Goal: Task Accomplishment & Management: Manage account settings

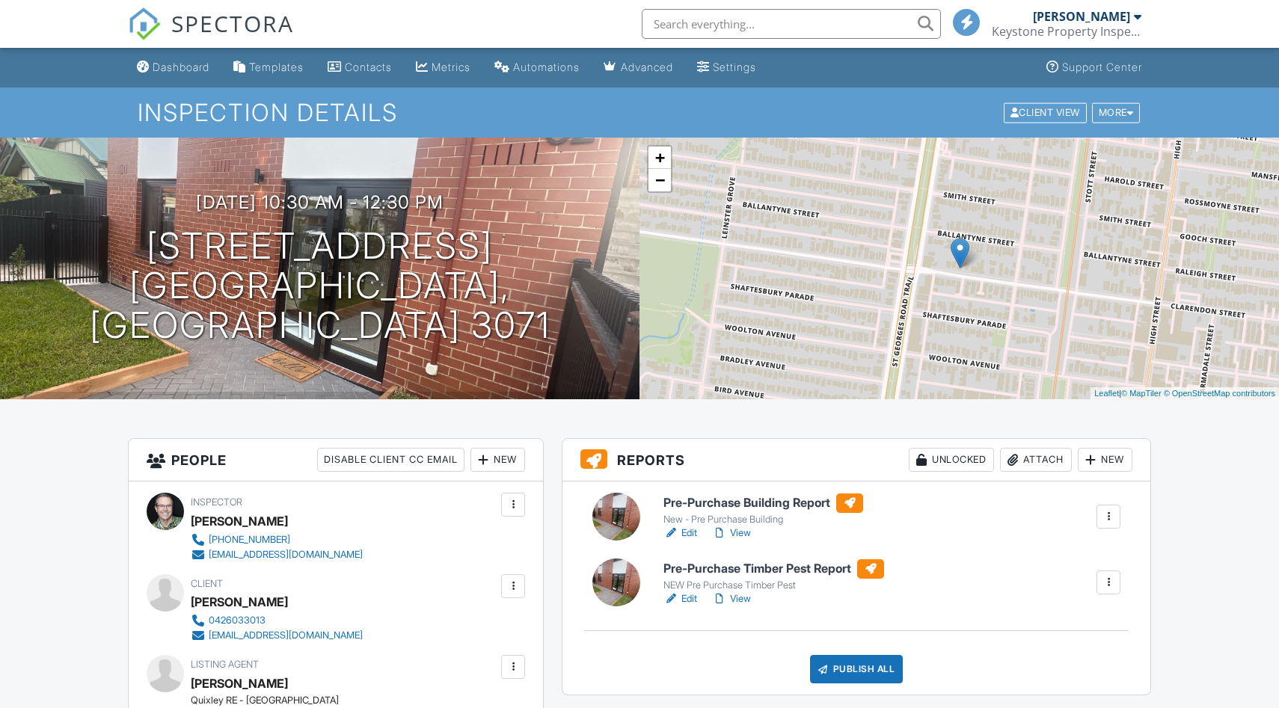
click at [691, 531] on link "Edit" at bounding box center [681, 533] width 34 height 15
click at [691, 598] on link "Edit" at bounding box center [681, 599] width 34 height 15
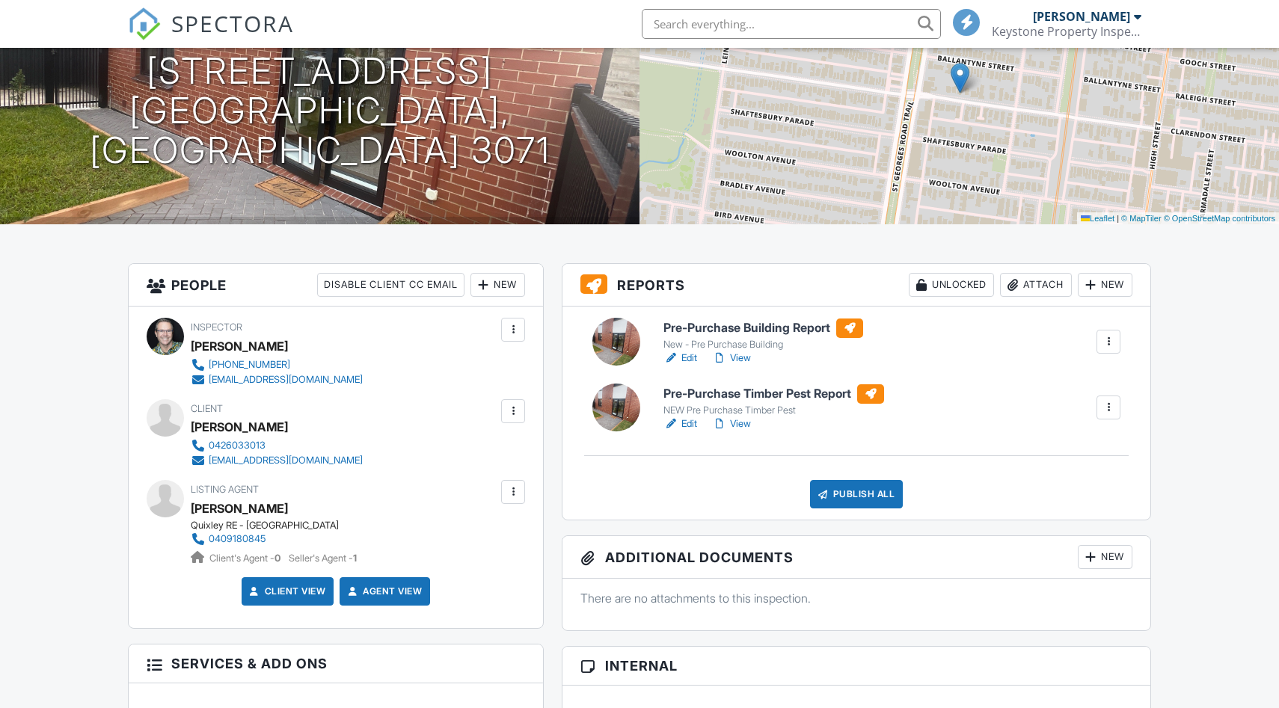
scroll to position [204, 0]
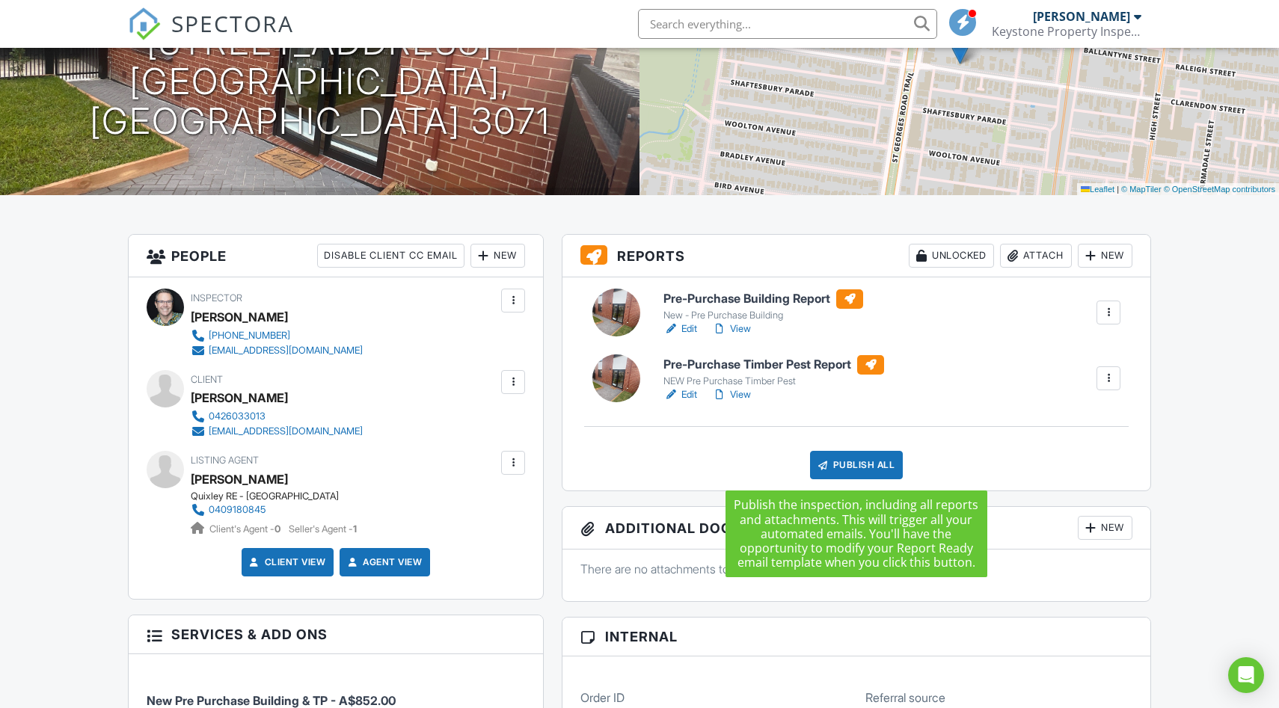
click at [861, 466] on div "Publish All" at bounding box center [857, 465] width 94 height 28
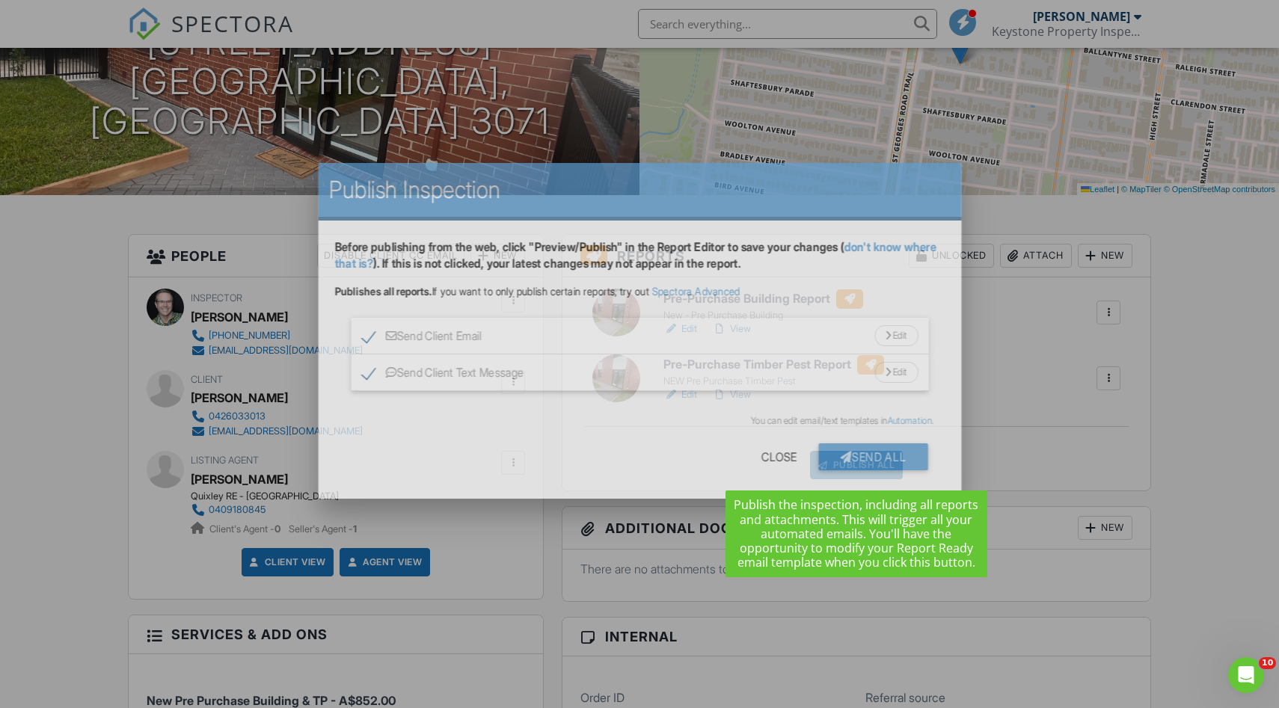
scroll to position [0, 0]
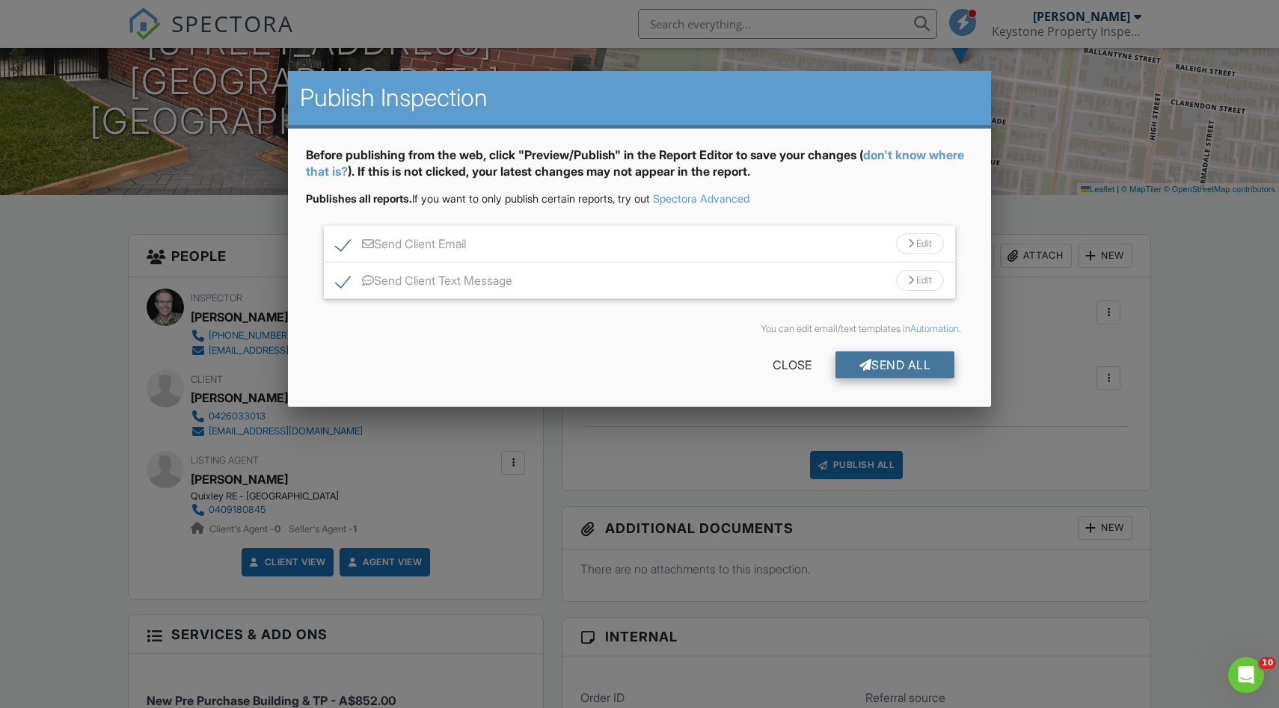
click at [882, 362] on div "Send All" at bounding box center [896, 365] width 120 height 27
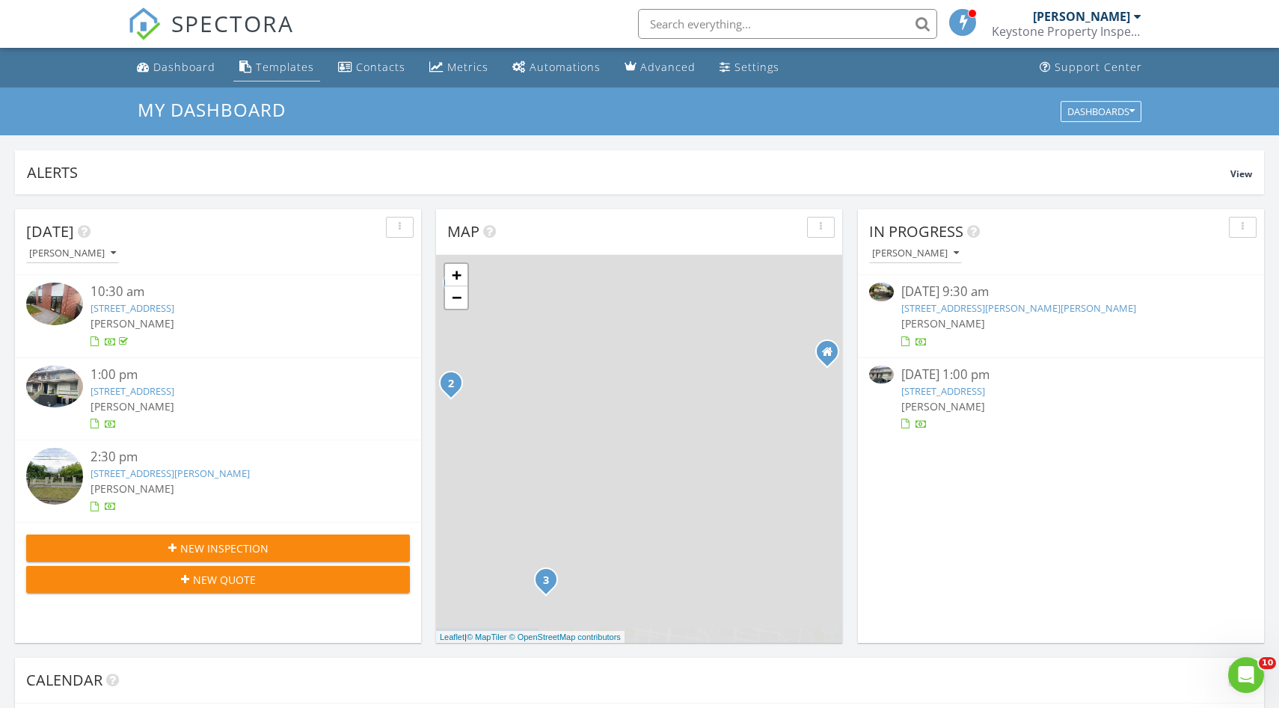
click at [277, 68] on div "Templates" at bounding box center [285, 67] width 58 height 14
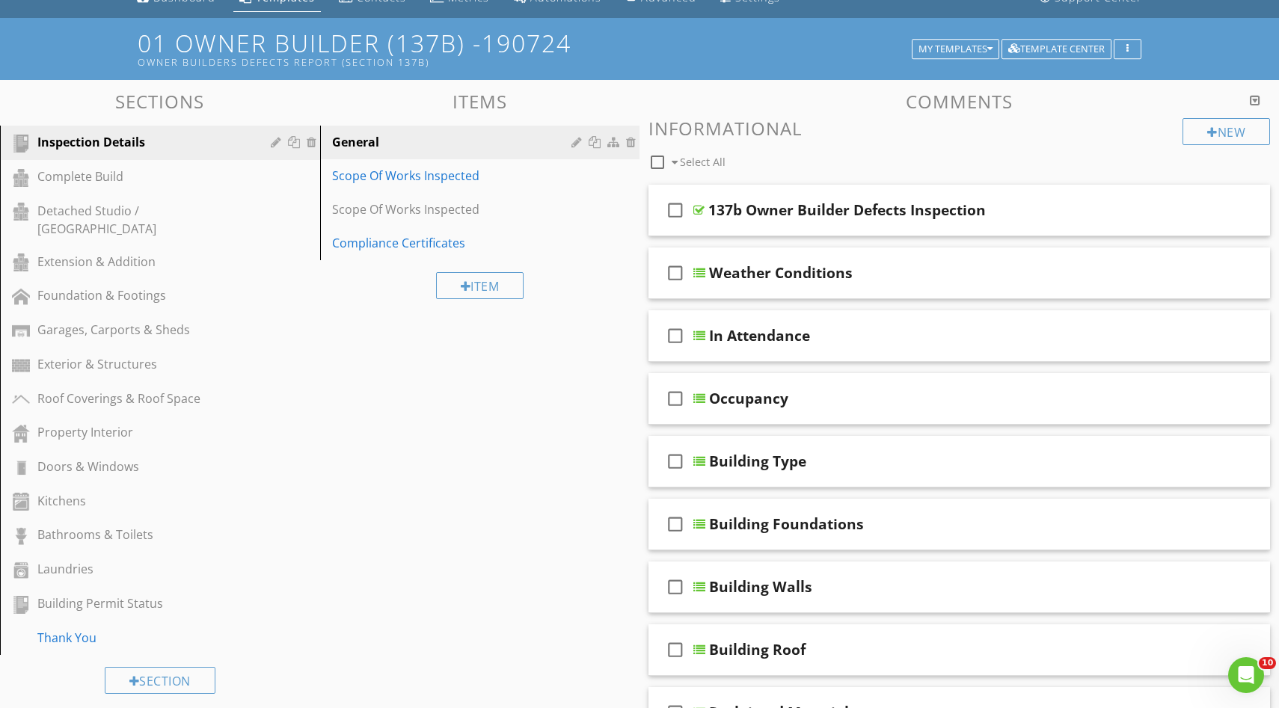
scroll to position [71, 0]
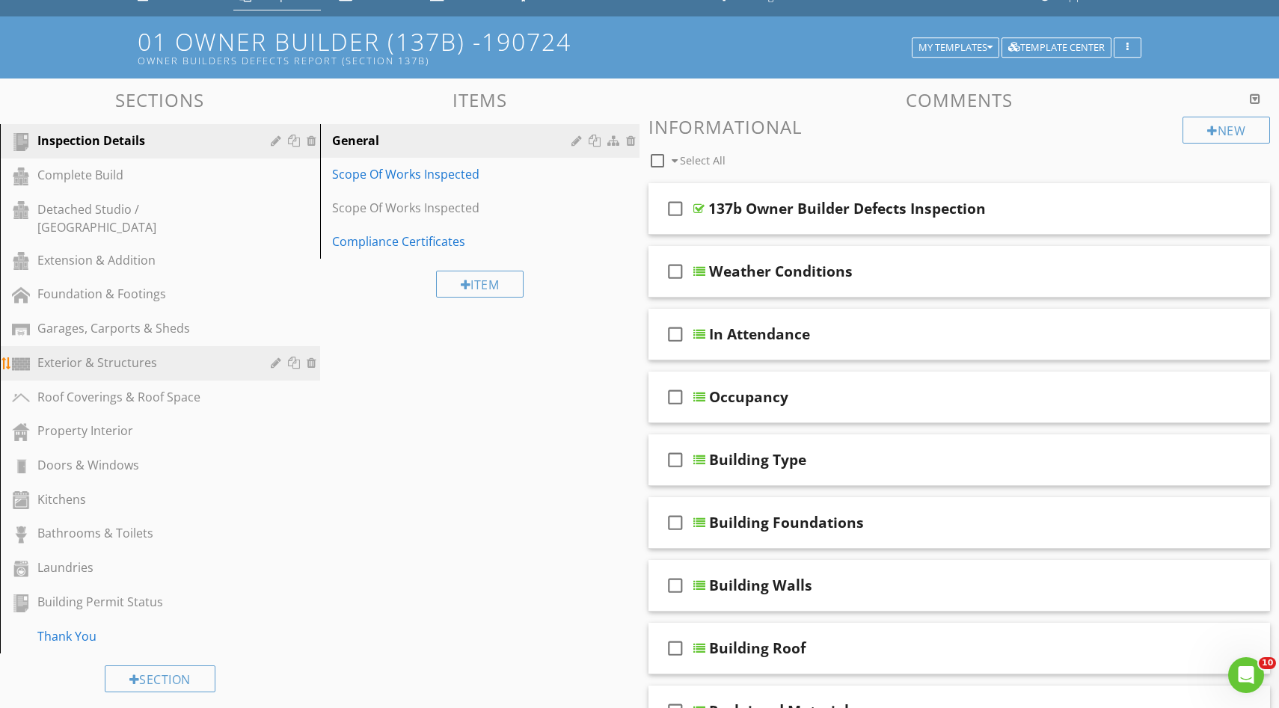
click at [76, 354] on div "Exterior & Structures" at bounding box center [143, 363] width 212 height 18
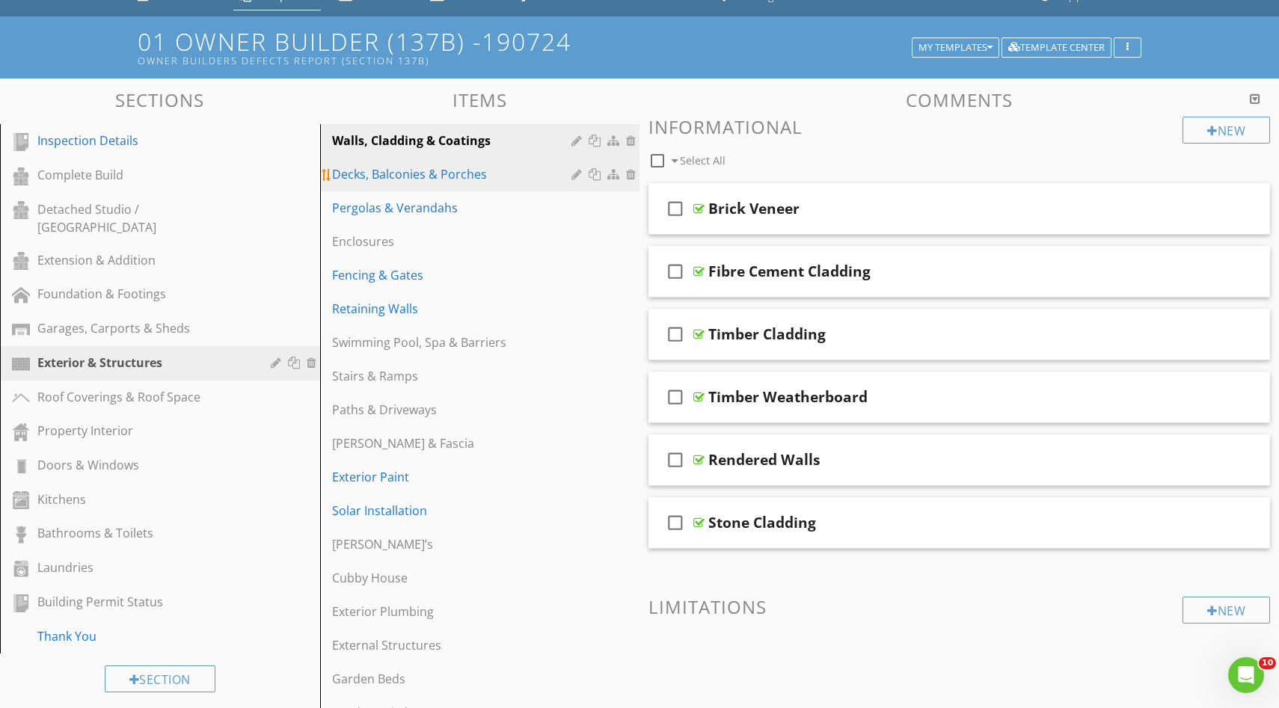
click at [448, 174] on div "Decks, Balconies & Porches" at bounding box center [454, 174] width 245 height 18
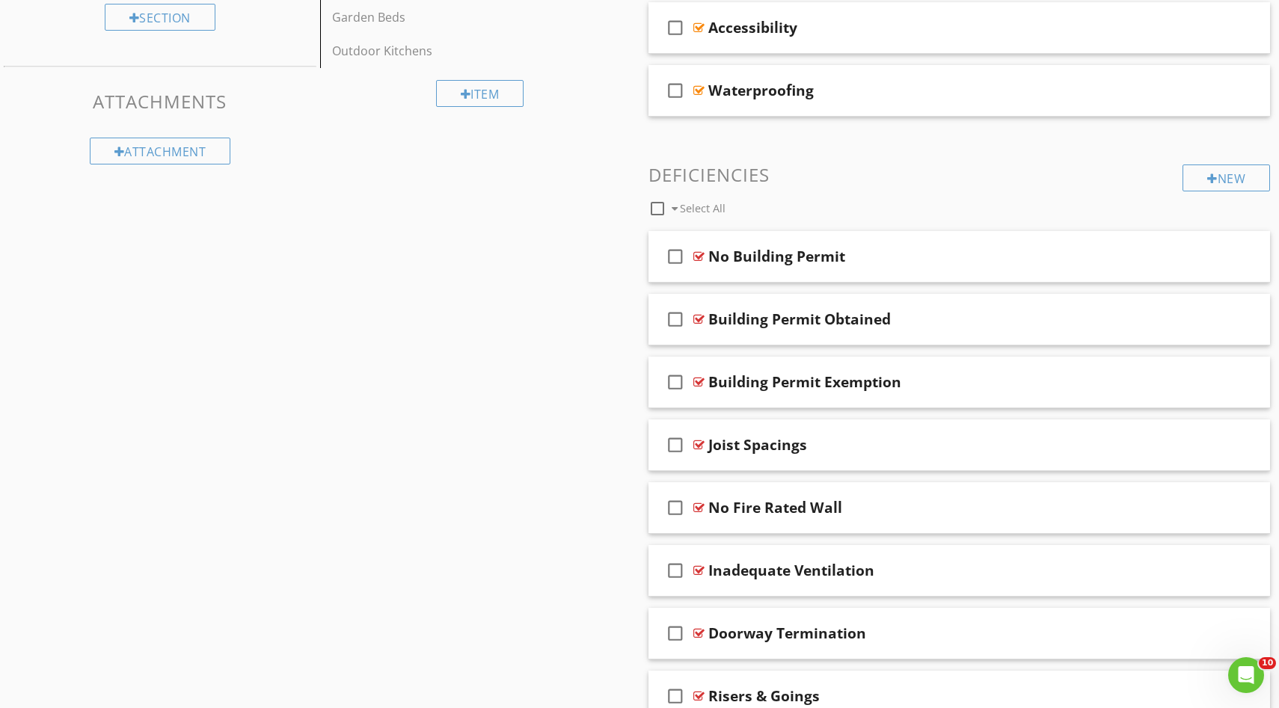
scroll to position [810, 0]
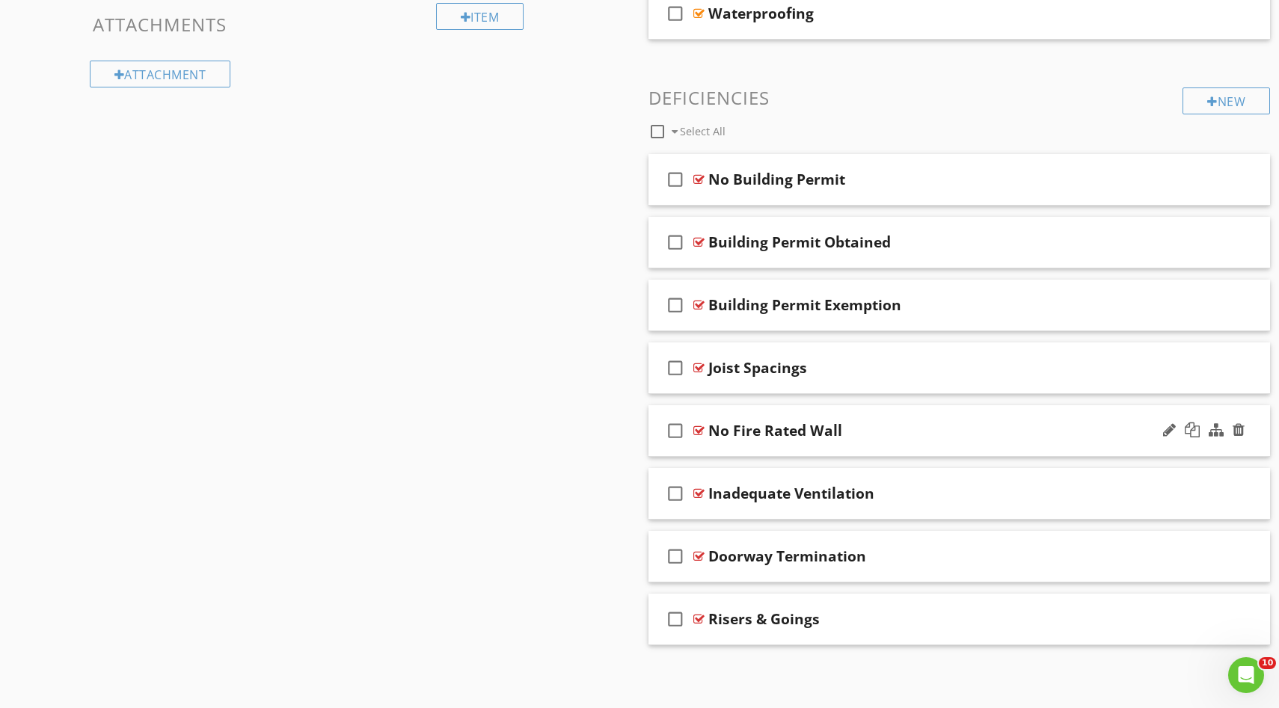
click at [791, 431] on div "No Fire Rated Wall" at bounding box center [775, 431] width 134 height 18
click at [673, 431] on icon "check_box_outline_blank" at bounding box center [676, 431] width 24 height 36
click at [906, 423] on div "No Fire Rated Wall" at bounding box center [930, 431] width 444 height 18
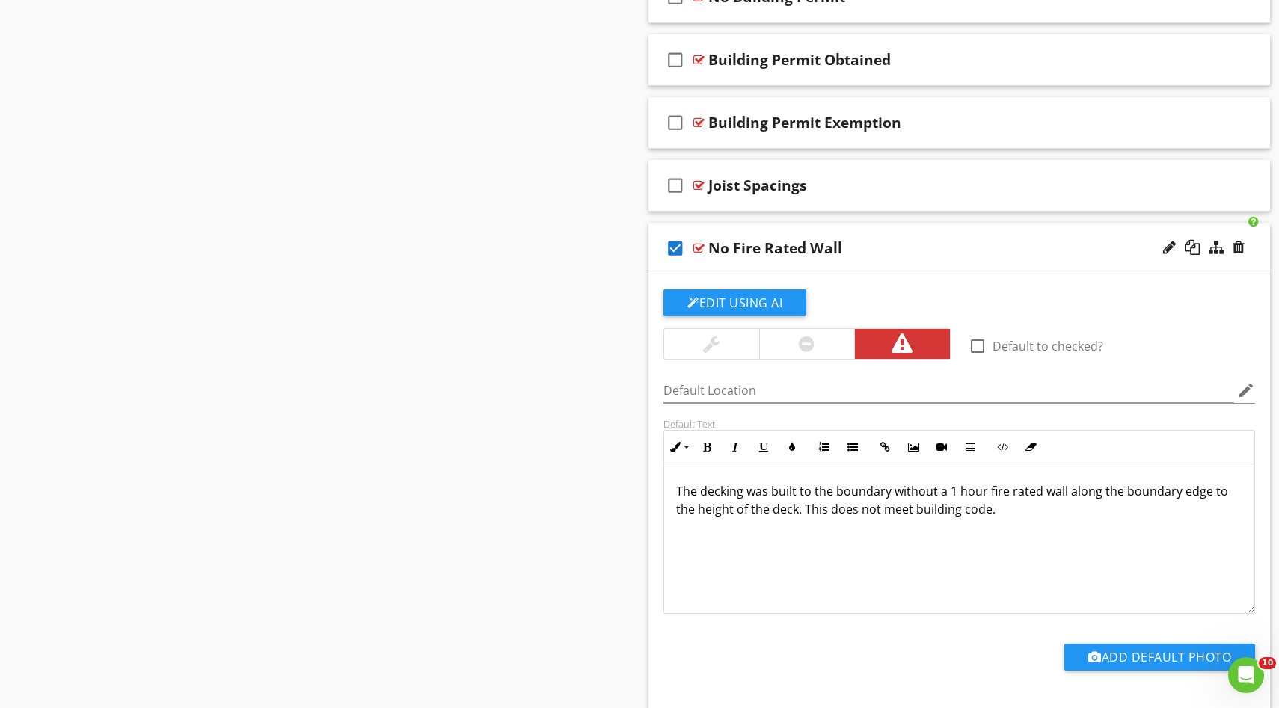
scroll to position [996, 0]
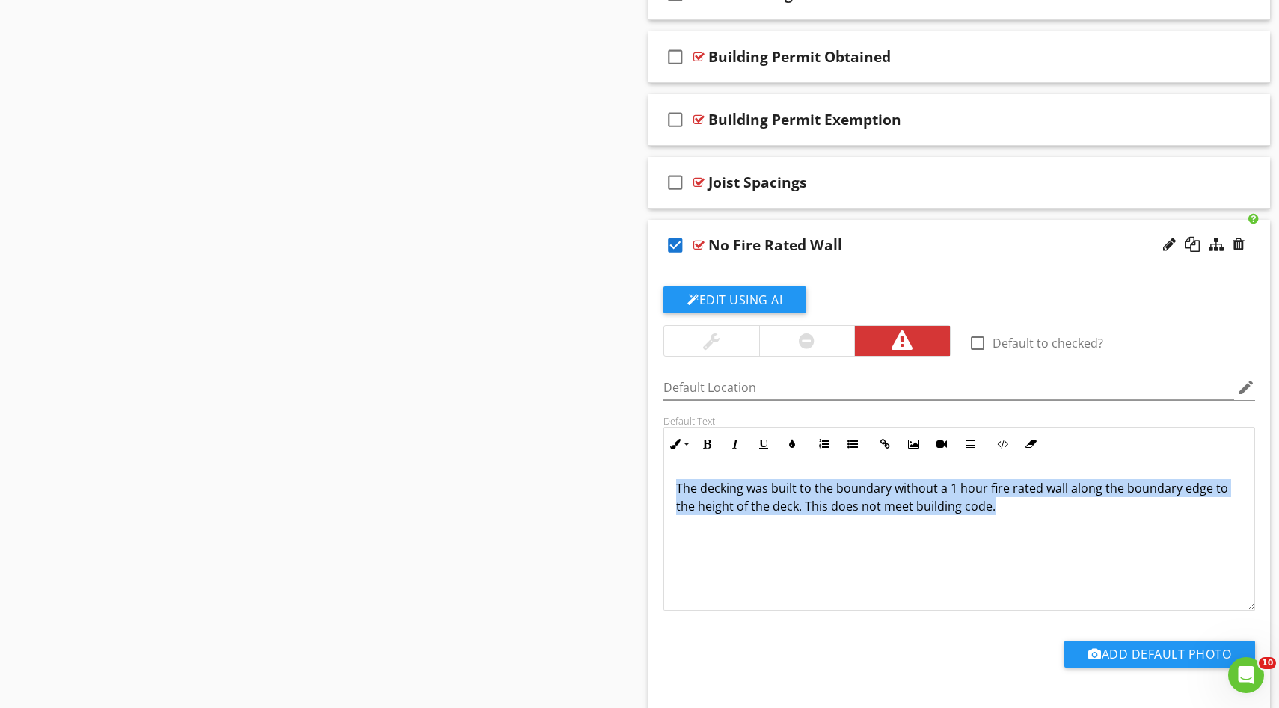
drag, startPoint x: 1005, startPoint y: 514, endPoint x: 674, endPoint y: 488, distance: 331.6
click at [674, 488] on div "The decking was built to the boundary without a 1 hour fire rated wall along th…" at bounding box center [959, 537] width 590 height 150
copy p "The decking was built to the boundary without a 1 hour fire rated wall along th…"
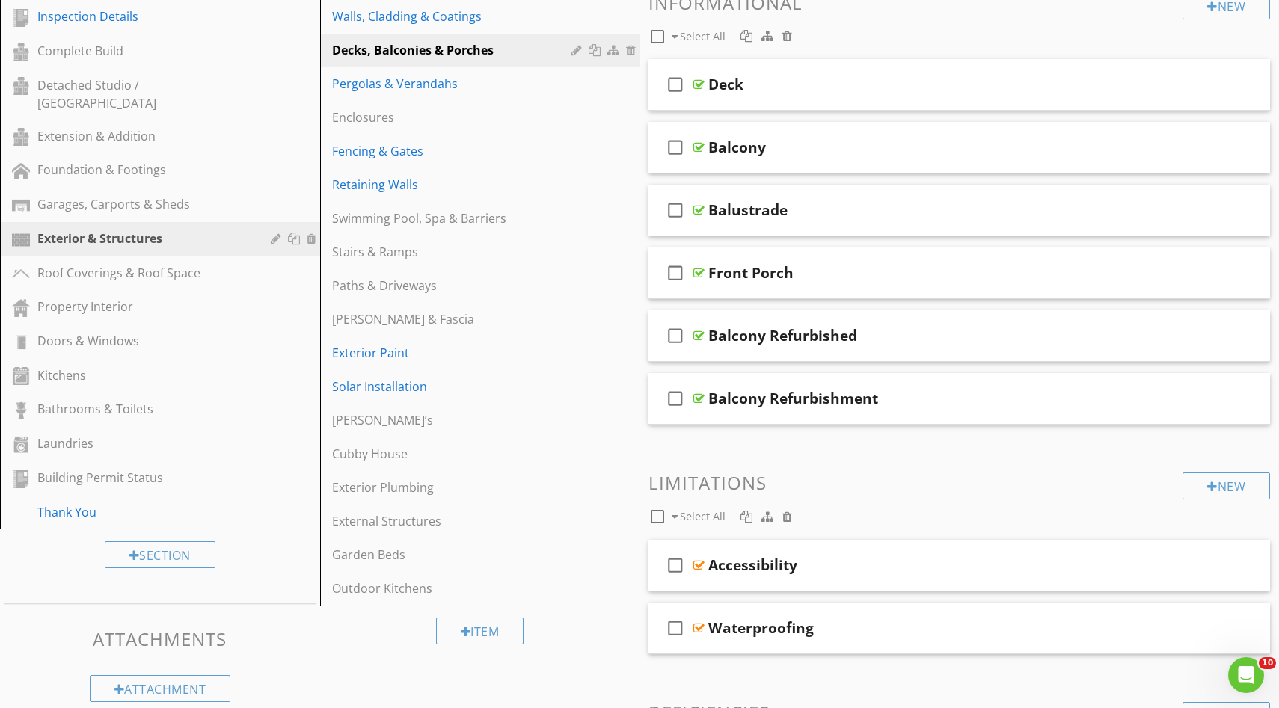
scroll to position [0, 0]
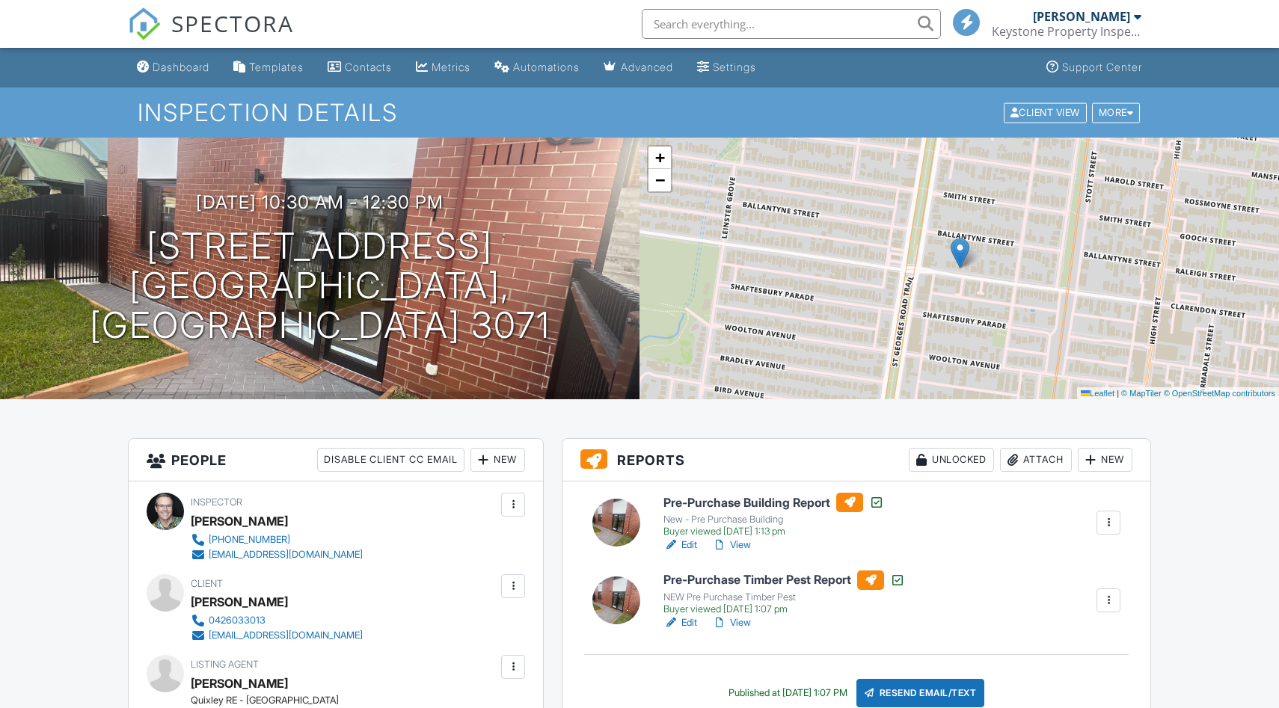
scroll to position [16, 0]
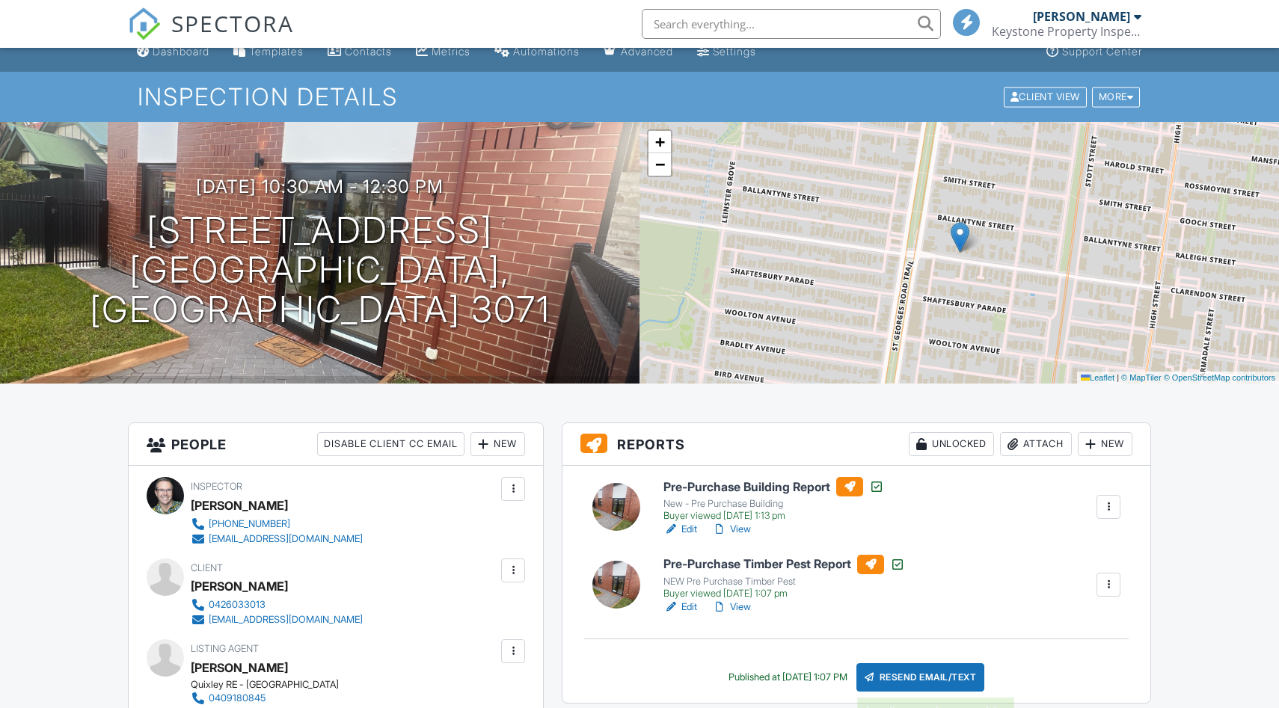
click at [907, 680] on div "Resend Email/Text" at bounding box center [921, 678] width 129 height 28
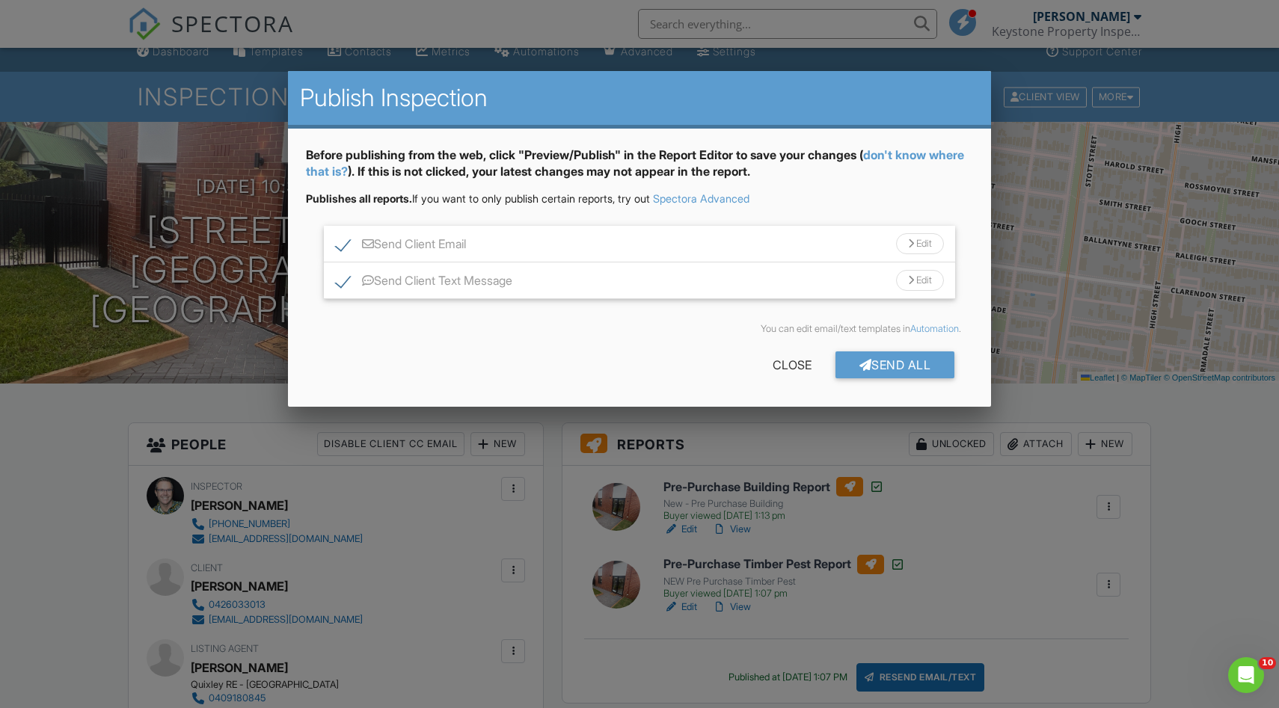
scroll to position [0, 0]
click at [897, 354] on div "Send All" at bounding box center [896, 365] width 120 height 27
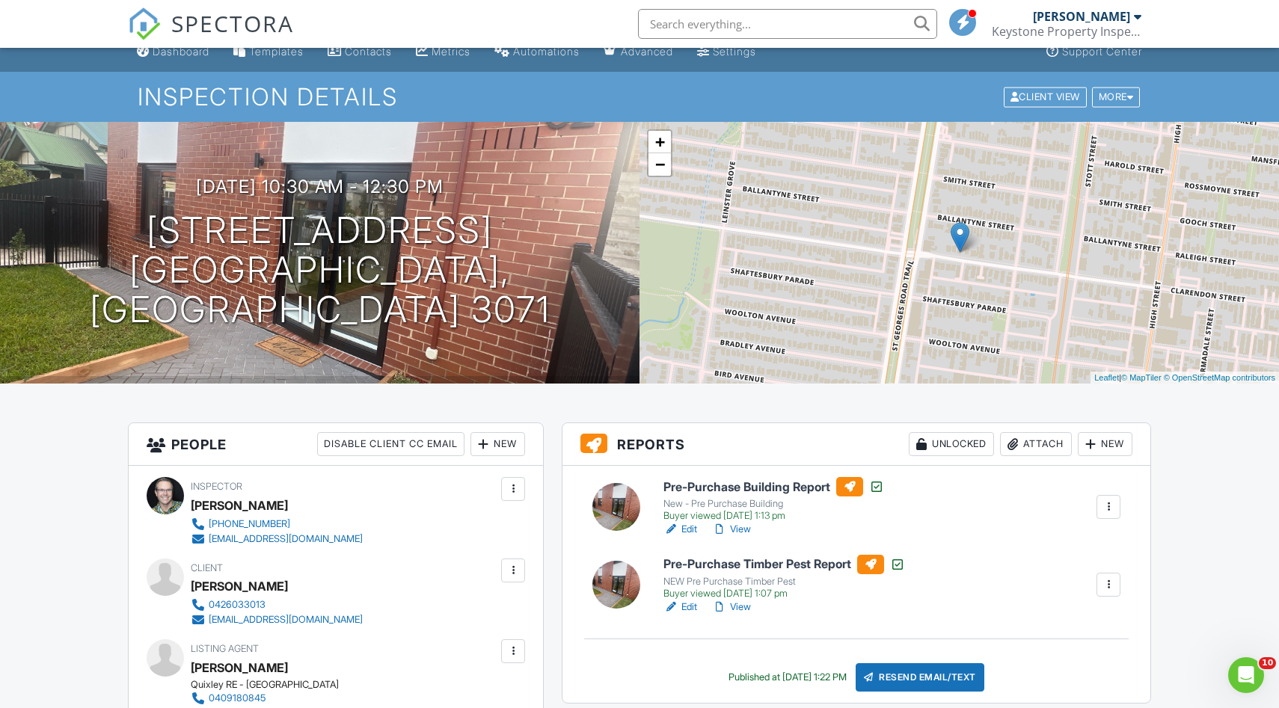
click at [740, 532] on link "View" at bounding box center [731, 529] width 39 height 15
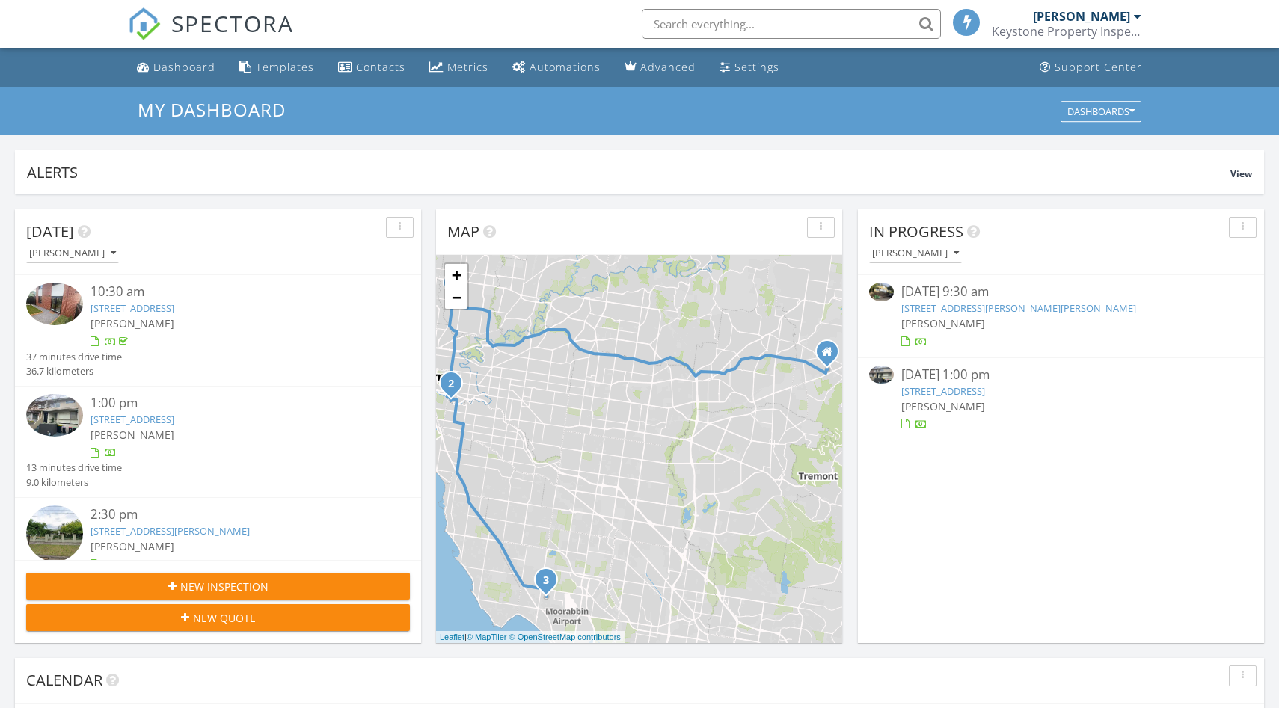
click at [980, 390] on link "[STREET_ADDRESS]" at bounding box center [943, 390] width 84 height 13
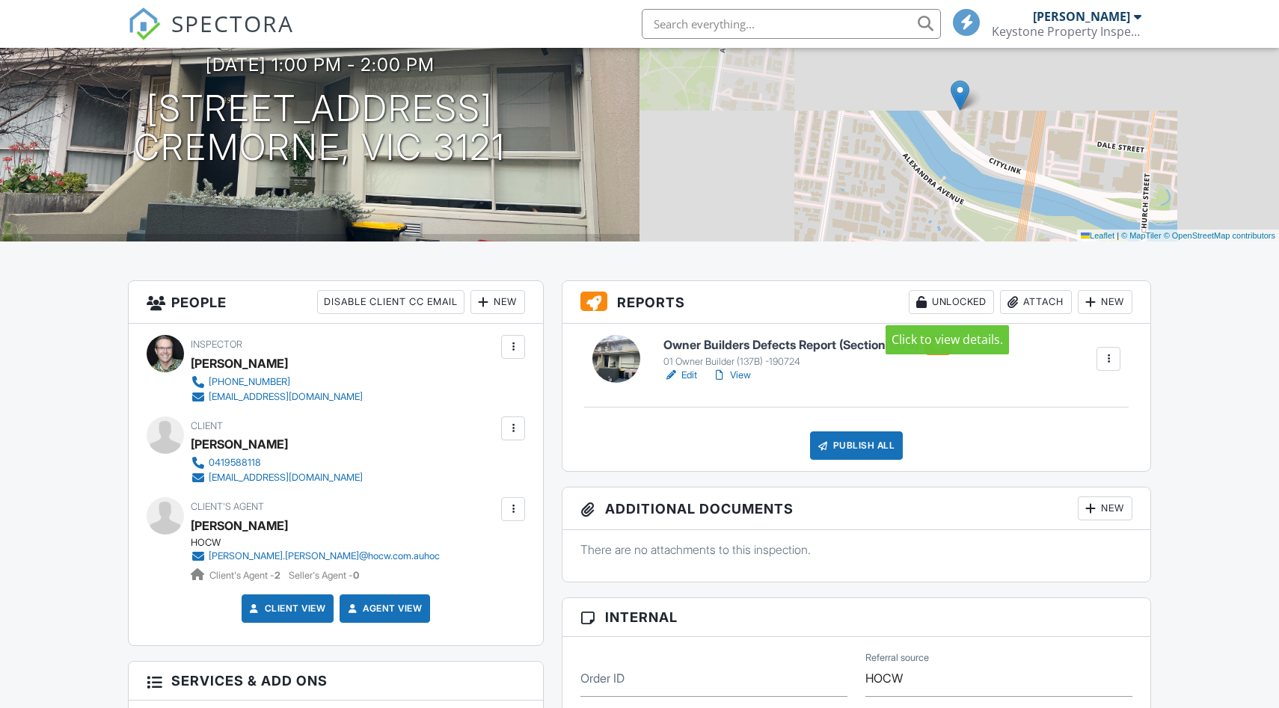
scroll to position [161, 0]
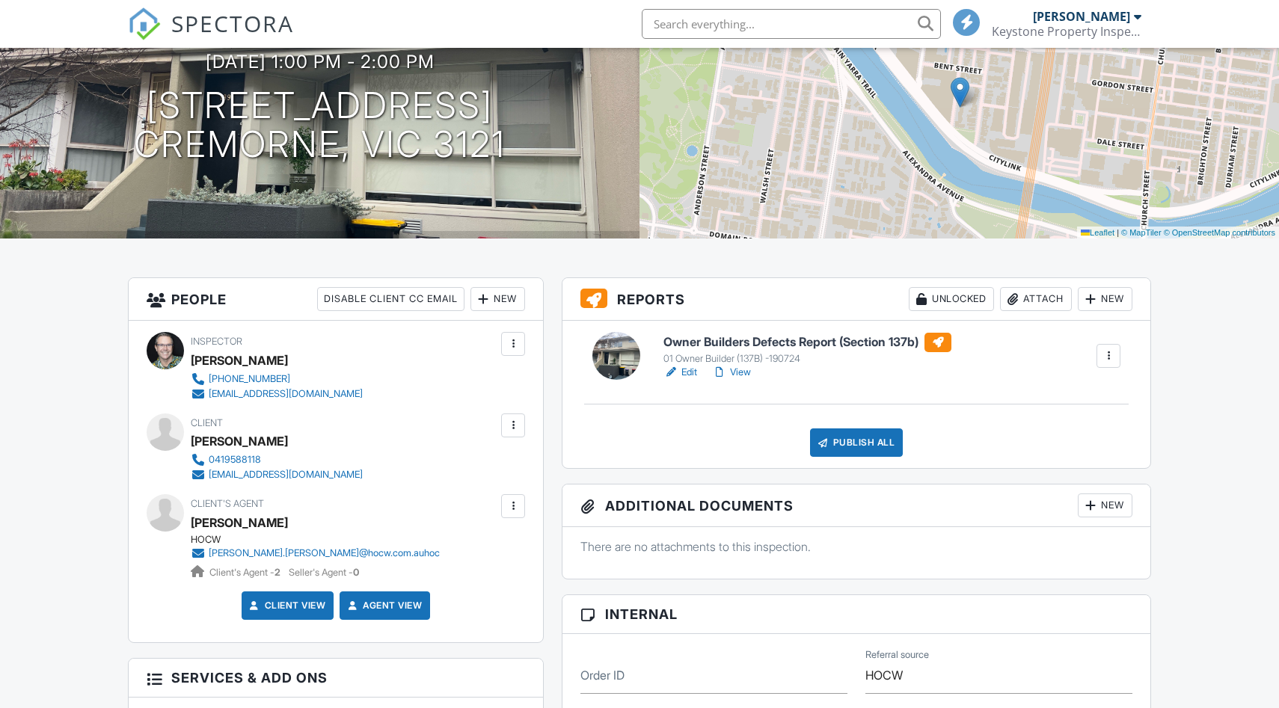
click at [687, 373] on link "Edit" at bounding box center [681, 372] width 34 height 15
